Goal: Task Accomplishment & Management: Use online tool/utility

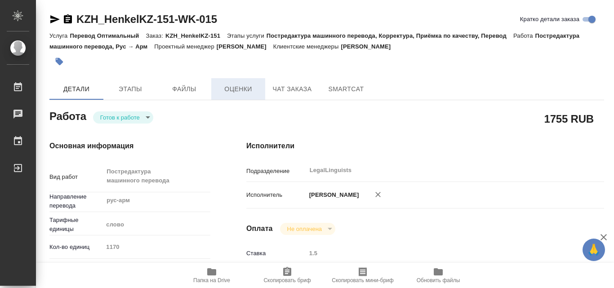
click at [241, 97] on button "Оценки" at bounding box center [238, 89] width 54 height 22
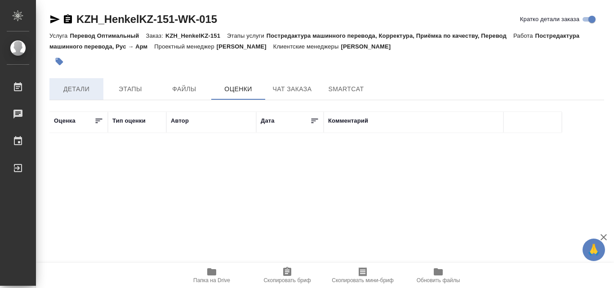
click at [80, 87] on span "Детали" at bounding box center [76, 89] width 43 height 11
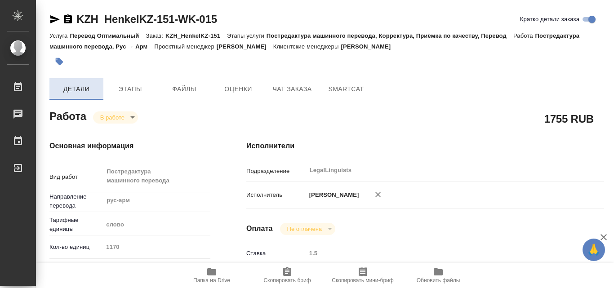
type textarea "x"
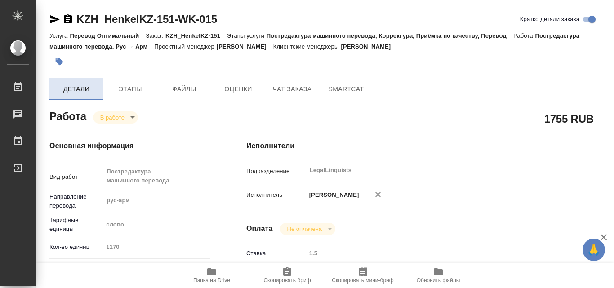
type textarea "x"
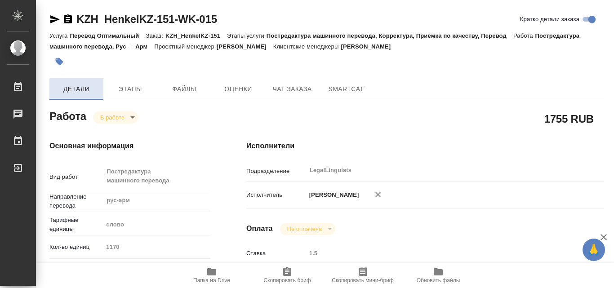
type textarea "x"
